Goal: Information Seeking & Learning: Learn about a topic

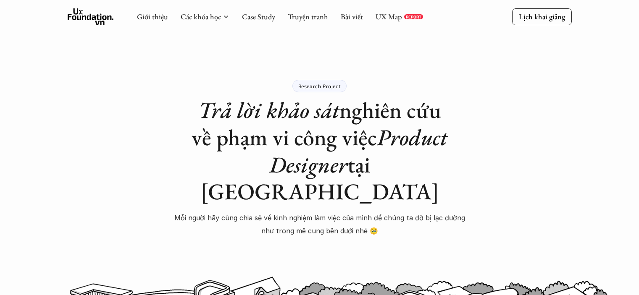
click at [96, 15] on icon at bounding box center [91, 16] width 46 height 17
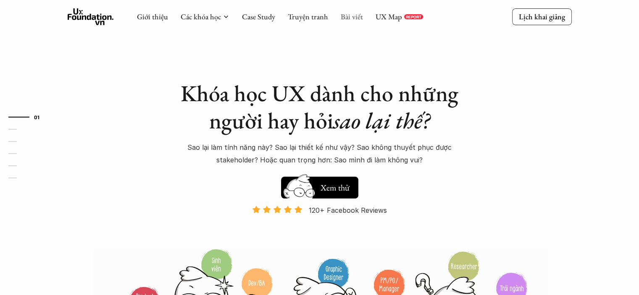
click at [343, 16] on link "Bài viết" at bounding box center [352, 17] width 22 height 10
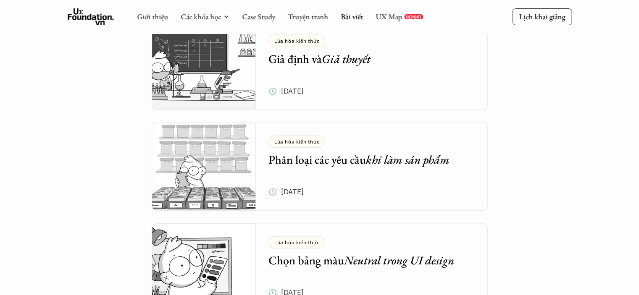
scroll to position [850, 0]
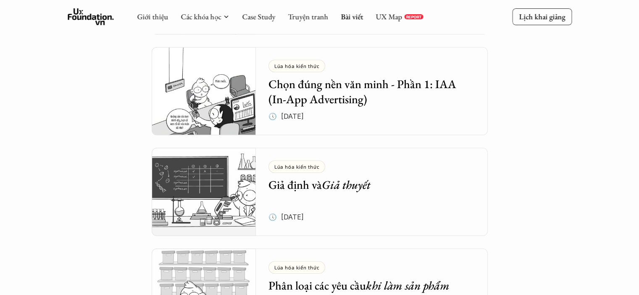
click at [306, 95] on h5 "Chọn đúng nền văn minh - Phần 1: IAA (In-App Advertising)" at bounding box center [365, 91] width 194 height 31
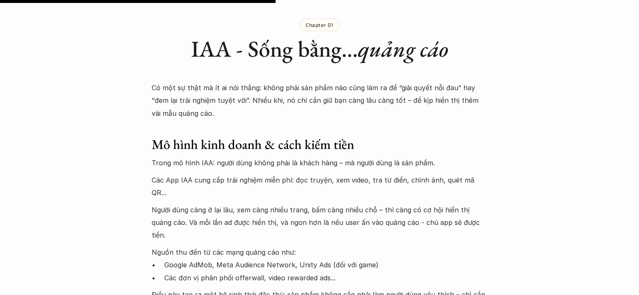
scroll to position [924, 0]
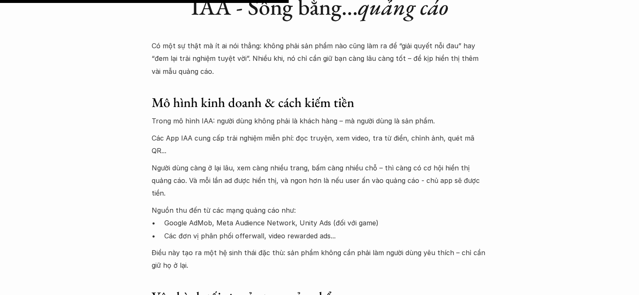
drag, startPoint x: 314, startPoint y: 148, endPoint x: 296, endPoint y: 160, distance: 21.9
click at [309, 162] on p "Người dùng càng ở lại lâu, xem càng nhiều trang, bấm càng nhiều chỗ – thì càng …" at bounding box center [320, 181] width 336 height 38
click at [264, 162] on p "Người dùng càng ở lại lâu, xem càng nhiều trang, bấm càng nhiều chỗ – thì càng …" at bounding box center [320, 181] width 336 height 38
drag, startPoint x: 163, startPoint y: 151, endPoint x: 218, endPoint y: 149, distance: 55.1
click at [218, 162] on p "Người dùng càng ở lại lâu, xem càng nhiều trang, bấm càng nhiều chỗ – thì càng …" at bounding box center [320, 181] width 336 height 38
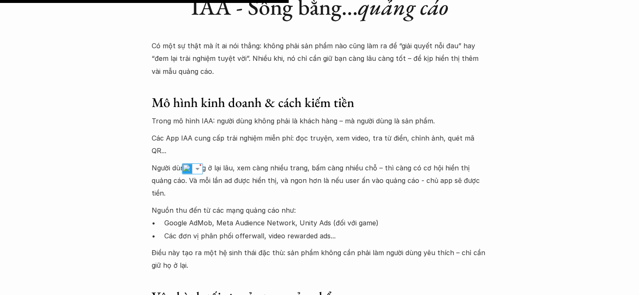
click at [227, 141] on p "Các App IAA cung cấp trải nghiệm miễn phí: đọc truyện, xem video, tra từ điển, …" at bounding box center [320, 145] width 336 height 26
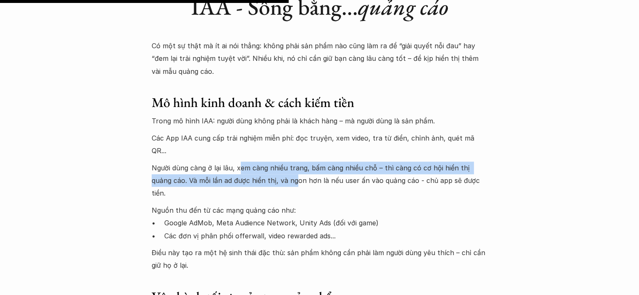
drag, startPoint x: 240, startPoint y: 151, endPoint x: 273, endPoint y: 165, distance: 36.0
click at [273, 165] on p "Người dùng càng ở lại lâu, xem càng nhiều trang, bấm càng nhiều chỗ – thì càng …" at bounding box center [320, 181] width 336 height 38
click at [271, 162] on p "Người dùng càng ở lại lâu, xem càng nhiều trang, bấm càng nhiều chỗ – thì càng …" at bounding box center [320, 181] width 336 height 38
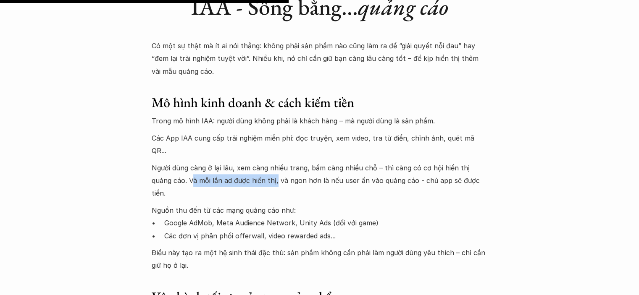
click at [254, 168] on p "Người dùng càng ở lại lâu, xem càng nhiều trang, bấm càng nhiều chỗ – thì càng …" at bounding box center [320, 181] width 336 height 38
click at [257, 166] on p "Người dùng càng ở lại lâu, xem càng nhiều trang, bấm càng nhiều chỗ – thì càng …" at bounding box center [320, 181] width 336 height 38
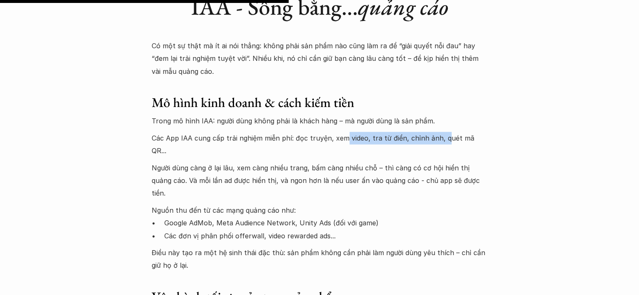
drag, startPoint x: 344, startPoint y: 132, endPoint x: 445, endPoint y: 144, distance: 101.5
click at [433, 134] on p "Các App IAA cung cấp trải nghiệm miễn phí: đọc truyện, xem video, tra từ điển, …" at bounding box center [320, 145] width 336 height 26
click at [426, 136] on p "Các App IAA cung cấp trải nghiệm miễn phí: đọc truyện, xem video, tra từ điển, …" at bounding box center [320, 145] width 336 height 26
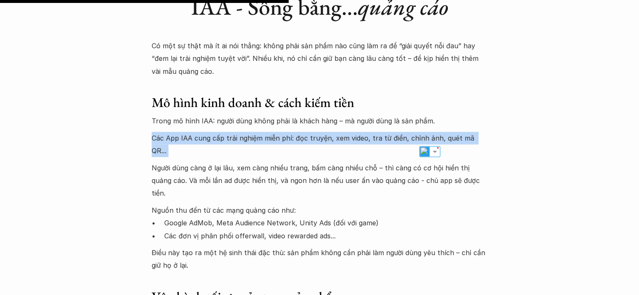
click at [426, 136] on p "Các App IAA cung cấp trải nghiệm miễn phí: đọc truyện, xem video, tra từ điển, …" at bounding box center [320, 145] width 336 height 26
click at [413, 138] on p "Các App IAA cung cấp trải nghiệm miễn phí: đọc truyện, xem video, tra từ điển, …" at bounding box center [320, 145] width 336 height 26
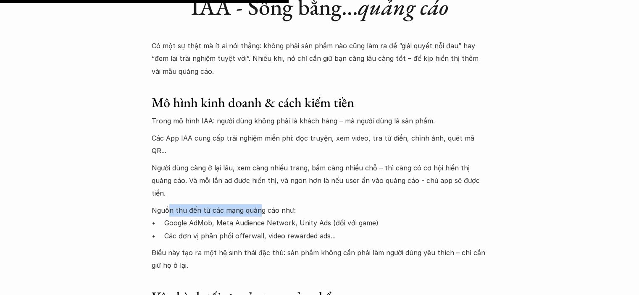
drag, startPoint x: 168, startPoint y: 184, endPoint x: 258, endPoint y: 178, distance: 91.0
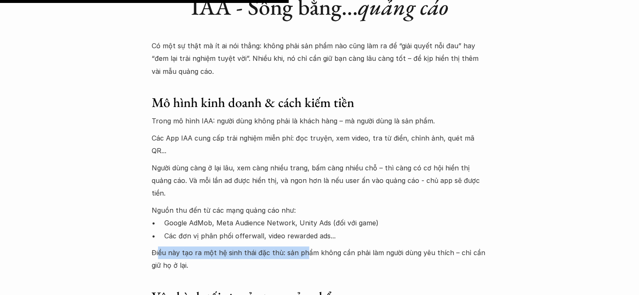
drag, startPoint x: 158, startPoint y: 227, endPoint x: 301, endPoint y: 221, distance: 143.0
click at [301, 247] on p "Điều này tạo ra một hệ sinh thái đặc thù: sản phẩm không cần phải làm người dùn…" at bounding box center [320, 260] width 336 height 26
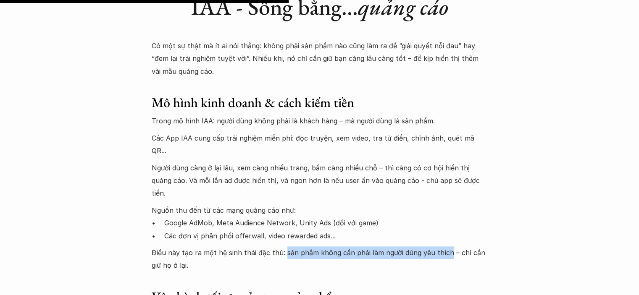
drag, startPoint x: 287, startPoint y: 228, endPoint x: 444, endPoint y: 221, distance: 156.4
click at [444, 247] on p "Điều này tạo ra một hệ sinh thái đặc thù: sản phẩm không cần phải làm người dùn…" at bounding box center [320, 260] width 336 height 26
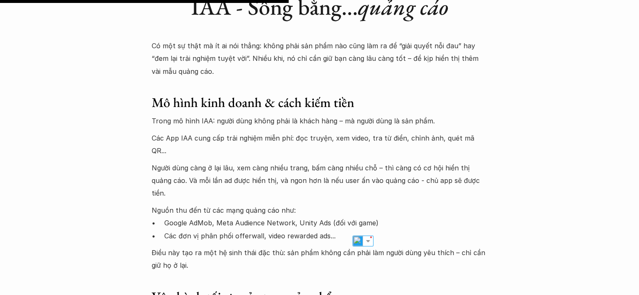
drag, startPoint x: 460, startPoint y: 225, endPoint x: 208, endPoint y: 221, distance: 251.7
click at [219, 247] on p "Điều này tạo ra một hệ sinh thái đặc thù: sản phẩm không cần phải làm người dùn…" at bounding box center [320, 260] width 336 height 26
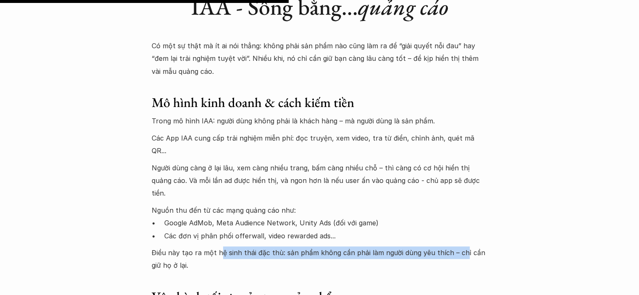
click at [181, 247] on p "Điều này tạo ra một hệ sinh thái đặc thù: sản phẩm không cần phải làm người dùn…" at bounding box center [320, 260] width 336 height 26
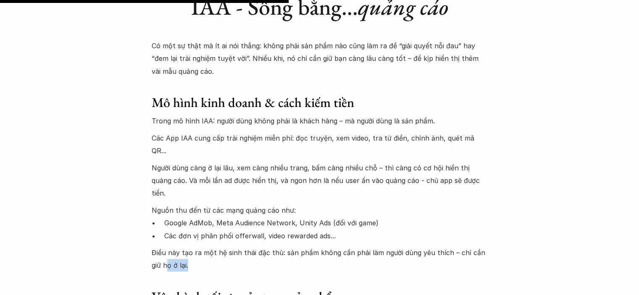
drag, startPoint x: 154, startPoint y: 241, endPoint x: 184, endPoint y: 243, distance: 29.5
click at [184, 247] on p "Điều này tạo ra một hệ sinh thái đặc thù: sản phẩm không cần phải làm người dùn…" at bounding box center [320, 260] width 336 height 26
click at [187, 247] on p "Điều này tạo ra một hệ sinh thái đặc thù: sản phẩm không cần phải làm người dùn…" at bounding box center [320, 260] width 336 height 26
drag, startPoint x: 453, startPoint y: 226, endPoint x: 452, endPoint y: 237, distance: 10.2
click at [452, 247] on p "Điều này tạo ra một hệ sinh thái đặc thù: sản phẩm không cần phải làm người dùn…" at bounding box center [320, 260] width 336 height 26
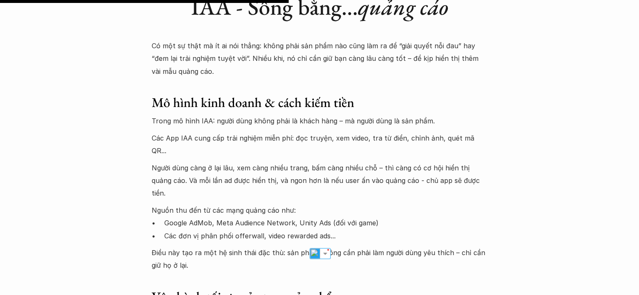
click at [453, 247] on p "Điều này tạo ra một hệ sinh thái đặc thù: sản phẩm không cần phải làm người dùn…" at bounding box center [320, 260] width 336 height 26
drag, startPoint x: 454, startPoint y: 237, endPoint x: 405, endPoint y: 235, distance: 48.8
click at [168, 247] on p "Điều này tạo ra một hệ sinh thái đặc thù: sản phẩm không cần phải làm người dùn…" at bounding box center [320, 260] width 336 height 26
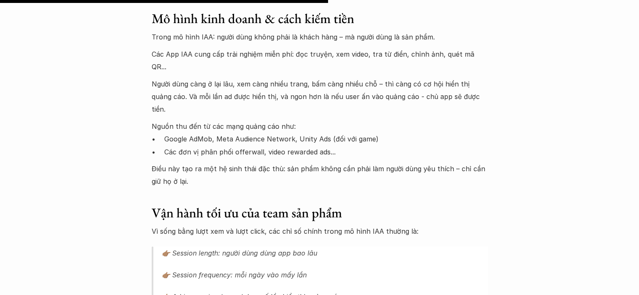
scroll to position [1050, 0]
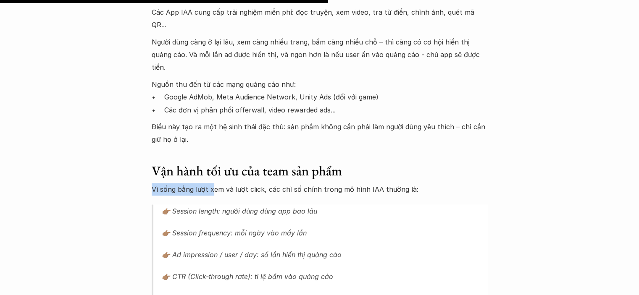
drag, startPoint x: 157, startPoint y: 163, endPoint x: 213, endPoint y: 166, distance: 56.8
click at [213, 166] on div "Lúa hóa kiến thức Chọn đúng nền văn minh - Phần 1: IAA (In-App Advertising) 🕔 […" at bounding box center [319, 155] width 639 height 2326
click at [216, 183] on p "Vì sống bằng lượt xem và lượt click, các chỉ số chính trong mô hình IAA thường …" at bounding box center [320, 189] width 336 height 13
drag, startPoint x: 224, startPoint y: 159, endPoint x: 263, endPoint y: 164, distance: 40.3
click at [263, 183] on p "Vì sống bằng lượt xem và lượt click, các chỉ số chính trong mô hình IAA thường …" at bounding box center [320, 189] width 336 height 13
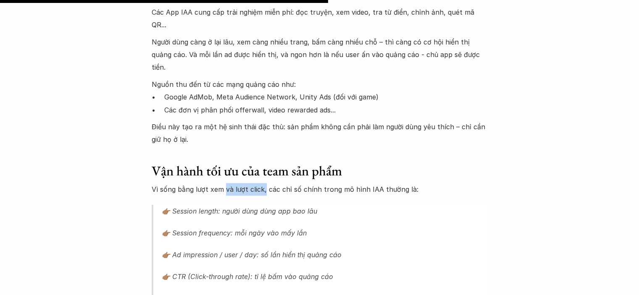
click at [263, 183] on p "Vì sống bằng lượt xem và lượt click, các chỉ số chính trong mô hình IAA thường …" at bounding box center [320, 189] width 336 height 13
drag, startPoint x: 261, startPoint y: 162, endPoint x: 151, endPoint y: 162, distance: 110.1
click at [152, 183] on p "Vì sống bằng lượt xem và lượt click, các chỉ số chính trong mô hình IAA thường …" at bounding box center [320, 189] width 336 height 13
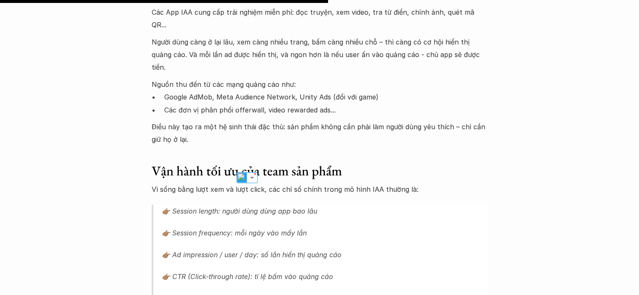
click at [264, 183] on p "Vì sống bằng lượt xem và lượt click, các chỉ số chính trong mô hình IAA thường …" at bounding box center [320, 189] width 336 height 13
drag, startPoint x: 268, startPoint y: 163, endPoint x: 337, endPoint y: 165, distance: 68.5
click at [337, 183] on p "Vì sống bằng lượt xem và lượt click, các chỉ số chính trong mô hình IAA thường …" at bounding box center [320, 189] width 336 height 13
click at [336, 183] on p "Vì sống bằng lượt xem và lượt click, các chỉ số chính trong mô hình IAA thường …" at bounding box center [320, 189] width 336 height 13
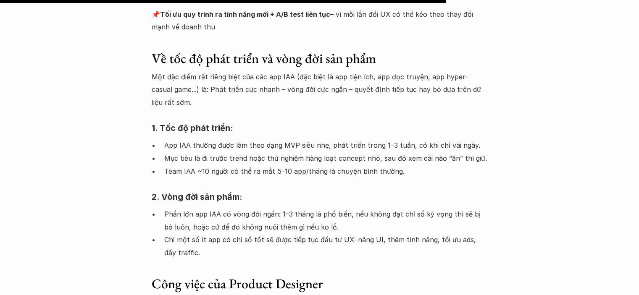
scroll to position [1471, 0]
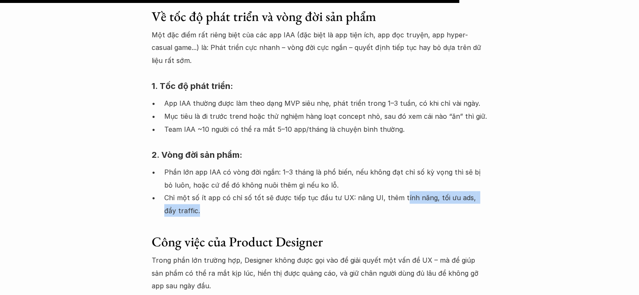
drag, startPoint x: 397, startPoint y: 177, endPoint x: 399, endPoint y: 189, distance: 12.3
click at [399, 191] on p "Chỉ một số ít app có chỉ số tốt sẽ được tiếp tục đầu tư UX: nâng UI, thêm tính …" at bounding box center [326, 204] width 324 height 26
click at [358, 191] on p "Chỉ một số ít app có chỉ số tốt sẽ được tiếp tục đầu tư UX: nâng UI, thêm tính …" at bounding box center [326, 204] width 324 height 26
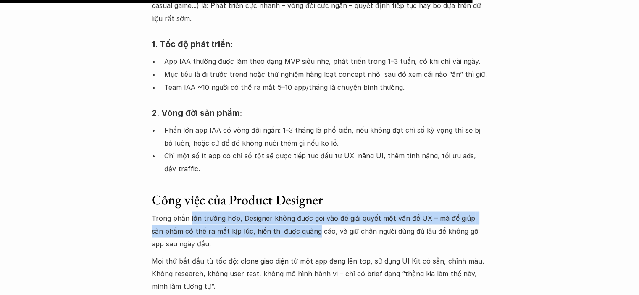
drag, startPoint x: 200, startPoint y: 195, endPoint x: 309, endPoint y: 201, distance: 109.0
click at [309, 212] on p "Trong phần lớn trường hợp, Designer không được gọi vào để giải quyết một vấn đề…" at bounding box center [320, 231] width 336 height 38
click at [350, 212] on p "Trong phần lớn trường hợp, Designer không được gọi vào để giải quyết một vấn đề…" at bounding box center [320, 231] width 336 height 38
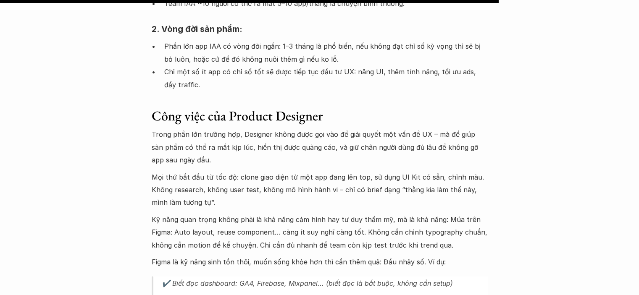
scroll to position [1639, 0]
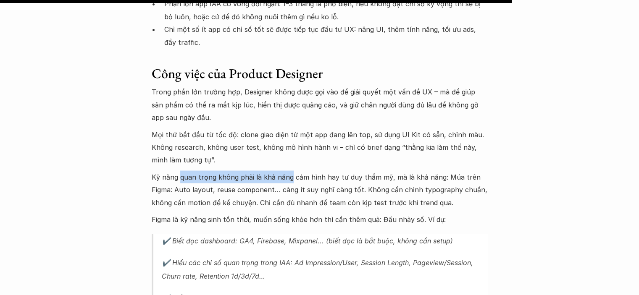
drag, startPoint x: 179, startPoint y: 152, endPoint x: 293, endPoint y: 154, distance: 114.3
click at [292, 171] on p "Kỹ năng quan trọng không phải là khả năng cảm hình hay tư duy thẩm mỹ, mà là kh…" at bounding box center [320, 190] width 336 height 38
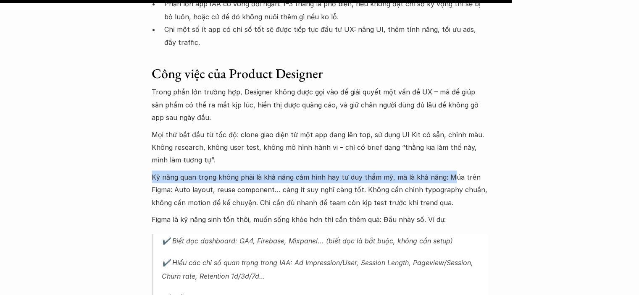
click at [424, 171] on p "Kỹ năng quan trọng không phải là khả năng cảm hình hay tư duy thẩm mỹ, mà là kh…" at bounding box center [320, 190] width 336 height 38
drag, startPoint x: 141, startPoint y: 147, endPoint x: 332, endPoint y: 152, distance: 190.8
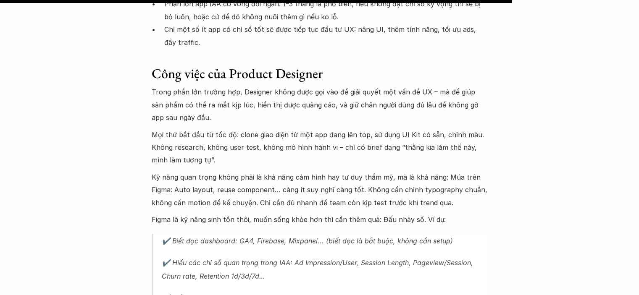
click at [364, 171] on p "Kỹ năng quan trọng không phải là khả năng cảm hình hay tư duy thẩm mỹ, mà là kh…" at bounding box center [320, 190] width 336 height 38
click at [389, 171] on p "Kỹ năng quan trọng không phải là khả năng cảm hình hay tư duy thẩm mỹ, mà là kh…" at bounding box center [320, 190] width 336 height 38
drag, startPoint x: 279, startPoint y: 163, endPoint x: 321, endPoint y: 167, distance: 42.2
click at [321, 171] on p "Kỹ năng quan trọng không phải là khả năng cảm hình hay tư duy thẩm mỹ, mà là kh…" at bounding box center [320, 190] width 336 height 38
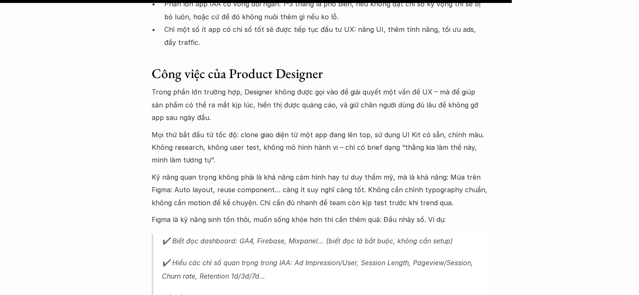
click at [363, 171] on p "Kỹ năng quan trọng không phải là khả năng cảm hình hay tư duy thẩm mỹ, mà là kh…" at bounding box center [320, 190] width 336 height 38
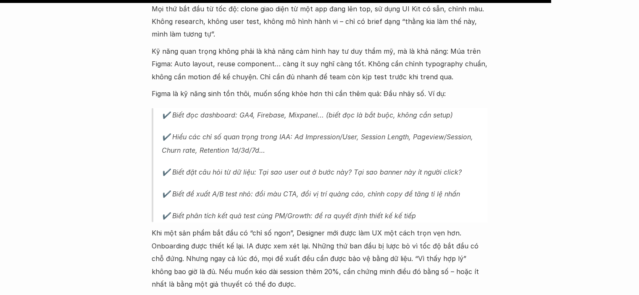
scroll to position [1807, 0]
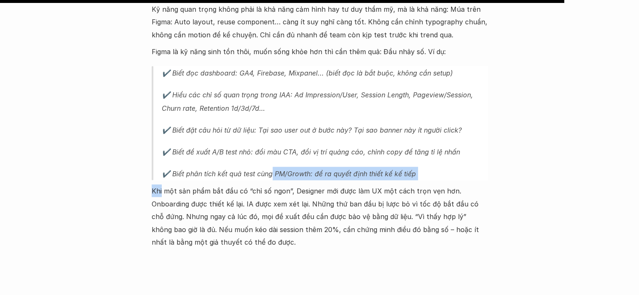
drag, startPoint x: 179, startPoint y: 161, endPoint x: 272, endPoint y: 152, distance: 93.7
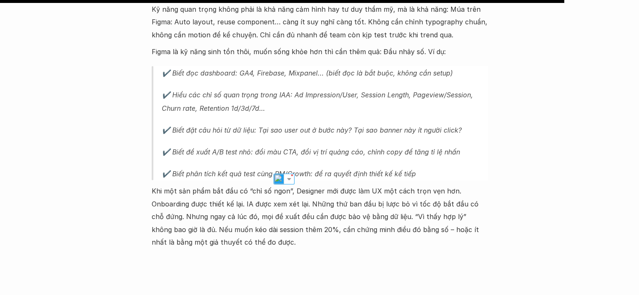
click at [261, 185] on p "Khi một sản phẩm bắt đầu có “chỉ số ngon”, Designer mới được làm UX một cách tr…" at bounding box center [320, 217] width 336 height 64
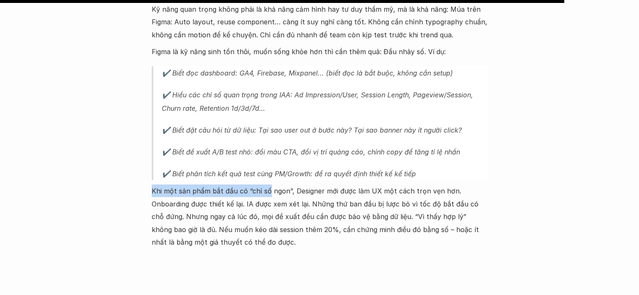
drag, startPoint x: 145, startPoint y: 161, endPoint x: 267, endPoint y: 169, distance: 122.1
click at [268, 185] on p "Khi một sản phẩm bắt đầu có “chỉ số ngon”, Designer mới được làm UX một cách tr…" at bounding box center [320, 217] width 336 height 64
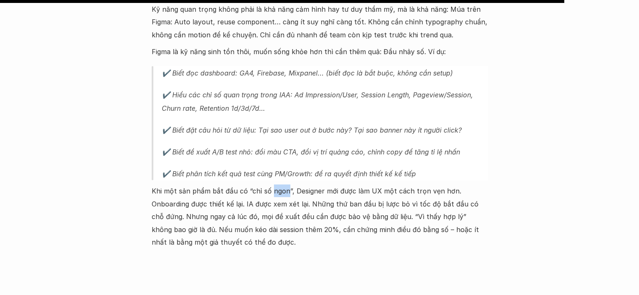
click at [268, 185] on p "Khi một sản phẩm bắt đầu có “chỉ số ngon”, Designer mới được làm UX một cách tr…" at bounding box center [320, 217] width 336 height 64
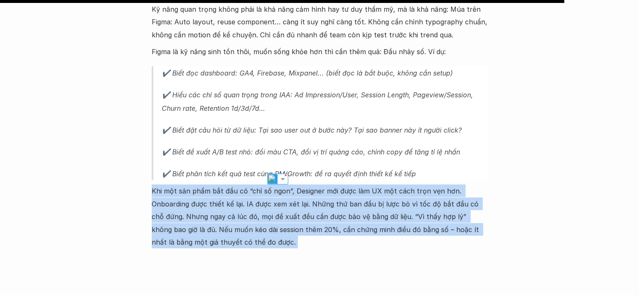
click at [268, 185] on p "Khi một sản phẩm bắt đầu có “chỉ số ngon”, Designer mới được làm UX một cách tr…" at bounding box center [320, 217] width 336 height 64
click at [322, 185] on p "Khi một sản phẩm bắt đầu có “chỉ số ngon”, Designer mới được làm UX một cách tr…" at bounding box center [320, 217] width 336 height 64
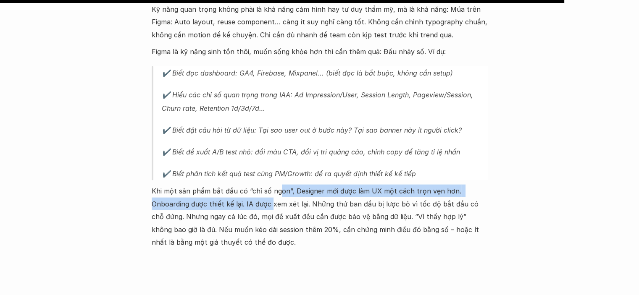
drag, startPoint x: 278, startPoint y: 163, endPoint x: 270, endPoint y: 180, distance: 18.8
click at [271, 185] on p "Khi một sản phẩm bắt đầu có “chỉ số ngon”, Designer mới được làm UX một cách tr…" at bounding box center [320, 217] width 336 height 64
click at [239, 185] on p "Khi một sản phẩm bắt đầu có “chỉ số ngon”, Designer mới được làm UX một cách tr…" at bounding box center [320, 217] width 336 height 64
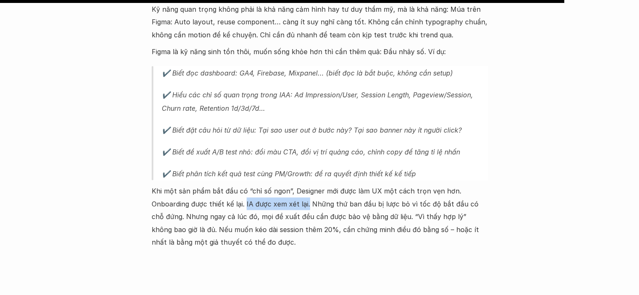
drag, startPoint x: 245, startPoint y: 176, endPoint x: 309, endPoint y: 182, distance: 64.5
click at [309, 185] on p "Khi một sản phẩm bắt đầu có “chỉ số ngon”, Designer mới được làm UX một cách tr…" at bounding box center [320, 217] width 336 height 64
drag, startPoint x: 411, startPoint y: 182, endPoint x: 393, endPoint y: 179, distance: 17.8
click at [410, 185] on p "Khi một sản phẩm bắt đầu có “chỉ số ngon”, Designer mới được làm UX một cách tr…" at bounding box center [320, 217] width 336 height 64
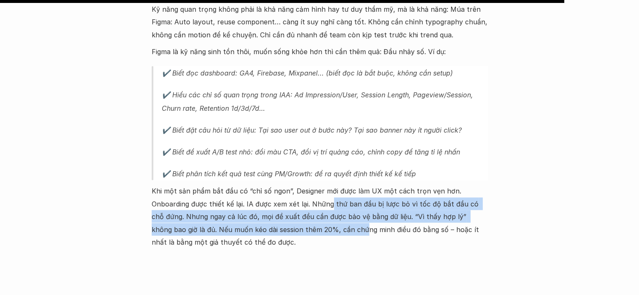
drag, startPoint x: 329, startPoint y: 182, endPoint x: 424, endPoint y: 172, distance: 95.0
click at [332, 200] on p "Khi một sản phẩm bắt đầu có “chỉ số ngon”, Designer mới được làm UX một cách tr…" at bounding box center [320, 217] width 336 height 64
click at [424, 185] on p "Khi một sản phẩm bắt đầu có “chỉ số ngon”, Designer mới được làm UX một cách tr…" at bounding box center [320, 217] width 336 height 64
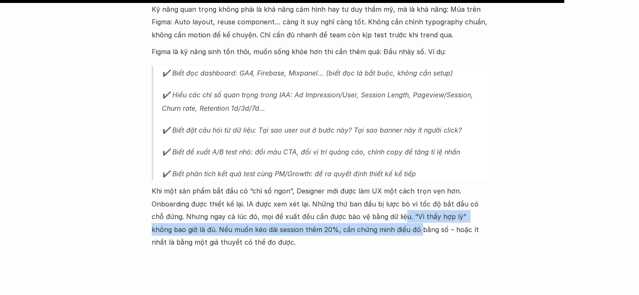
drag, startPoint x: 389, startPoint y: 186, endPoint x: 383, endPoint y: 204, distance: 18.5
click at [384, 204] on p "Khi một sản phẩm bắt đầu có “chỉ số ngon”, Designer mới được làm UX một cách tr…" at bounding box center [320, 217] width 336 height 64
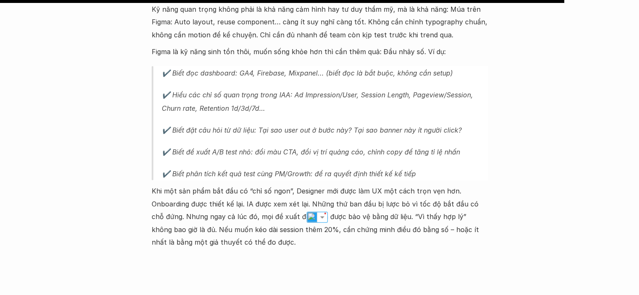
click at [388, 185] on p "Khi một sản phẩm bắt đầu có “chỉ số ngon”, Designer mới được làm UX một cách tr…" at bounding box center [320, 217] width 336 height 64
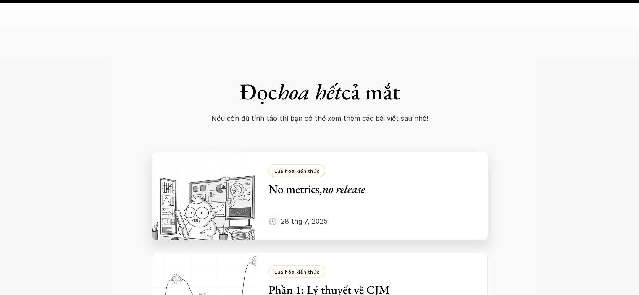
scroll to position [2605, 0]
